Goal: Navigation & Orientation: Go to known website

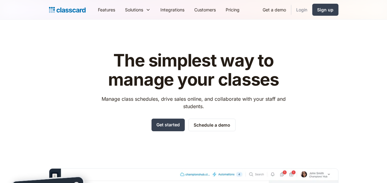
click at [301, 10] on link "Login" at bounding box center [301, 10] width 21 height 14
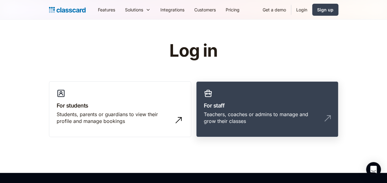
click at [249, 113] on div "Teachers, coaches or admins to manage and grow their classes" at bounding box center [261, 118] width 115 height 14
